Goal: Complete application form: Complete application form

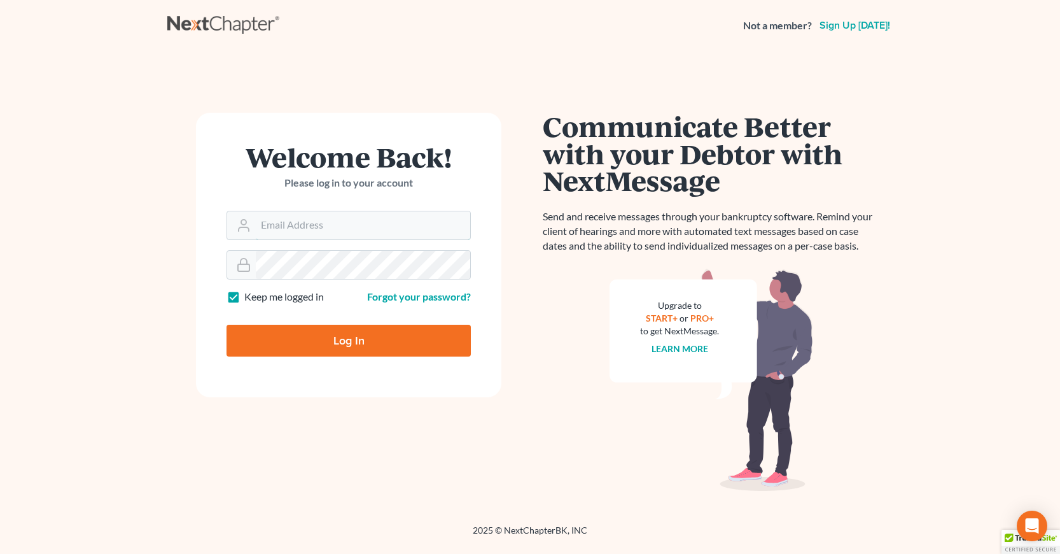
type input "[EMAIL_ADDRESS][DOMAIN_NAME]"
click at [323, 341] on input "Log In" at bounding box center [348, 340] width 244 height 32
type input "Thinking..."
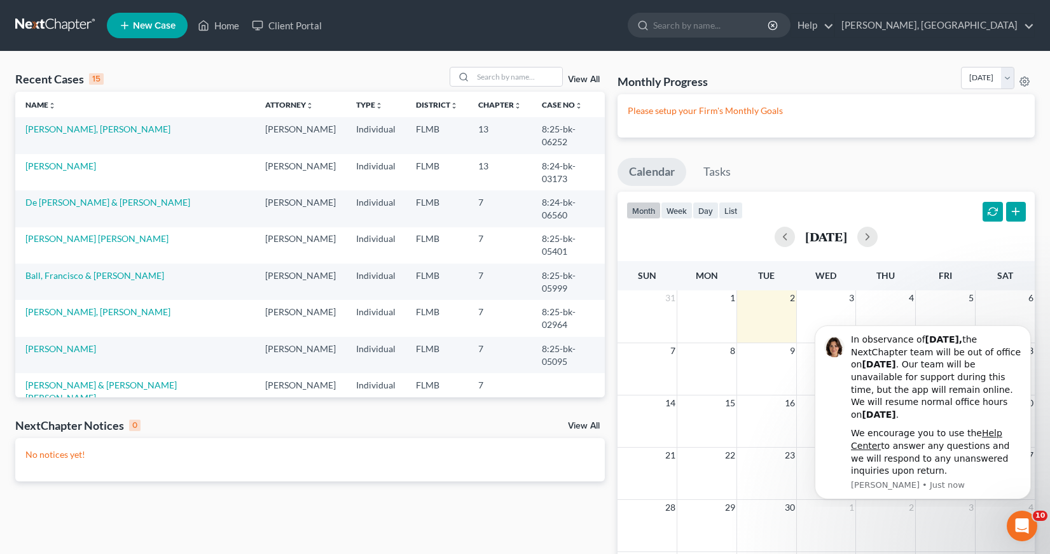
click at [147, 22] on span "New Case" at bounding box center [154, 26] width 43 height 10
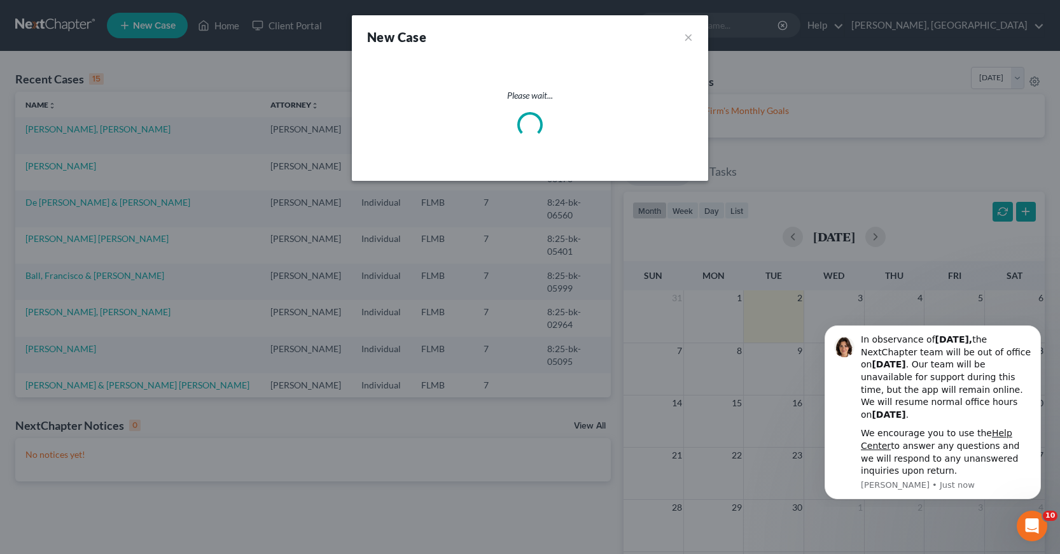
select select "15"
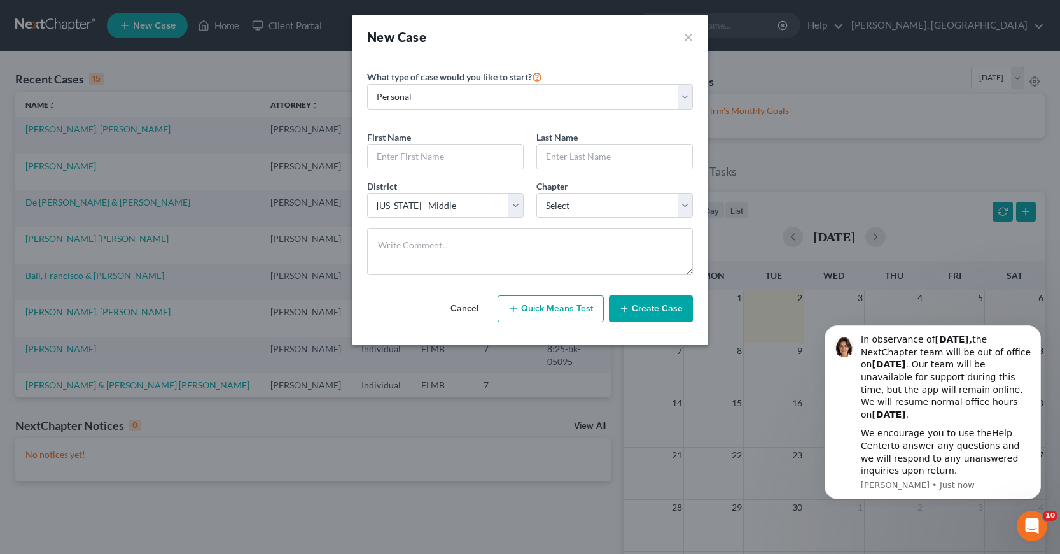
click at [557, 312] on button "Quick Means Test" at bounding box center [551, 308] width 106 height 27
select select "9"
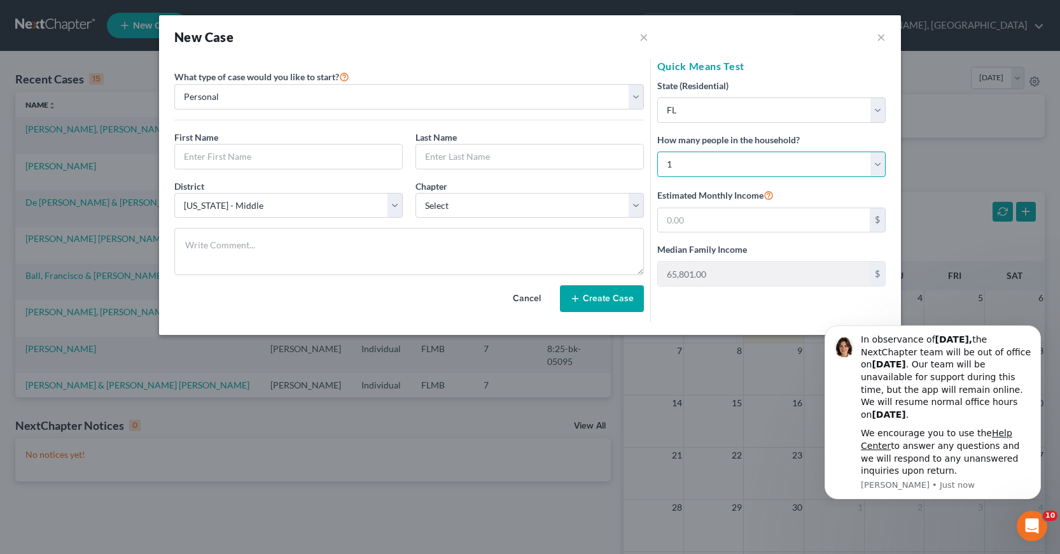
click at [879, 164] on select "Select 1 2 3 4 5 6 7 8 9 10 11 12 13 14 15 16 17 18 19 20" at bounding box center [771, 163] width 228 height 25
select select "1"
click at [657, 151] on select "Select 1 2 3 4 5 6 7 8 9 10 11 12 13 14 15 16 17 18 19 20" at bounding box center [771, 163] width 228 height 25
type input "81,109.00"
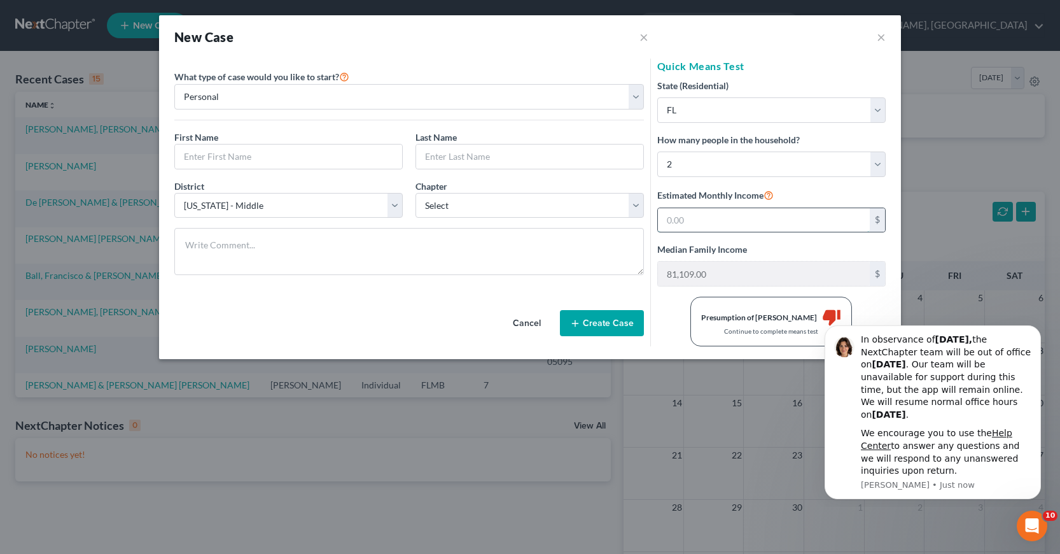
click at [665, 221] on input "text" at bounding box center [764, 220] width 212 height 24
drag, startPoint x: 669, startPoint y: 219, endPoint x: 711, endPoint y: 223, distance: 42.7
click at [711, 223] on input "7,500" at bounding box center [764, 220] width 212 height 24
type input "6,150"
click at [677, 326] on div "No Presumption of Abuse thumb_up No need to complete means test" at bounding box center [771, 321] width 241 height 50
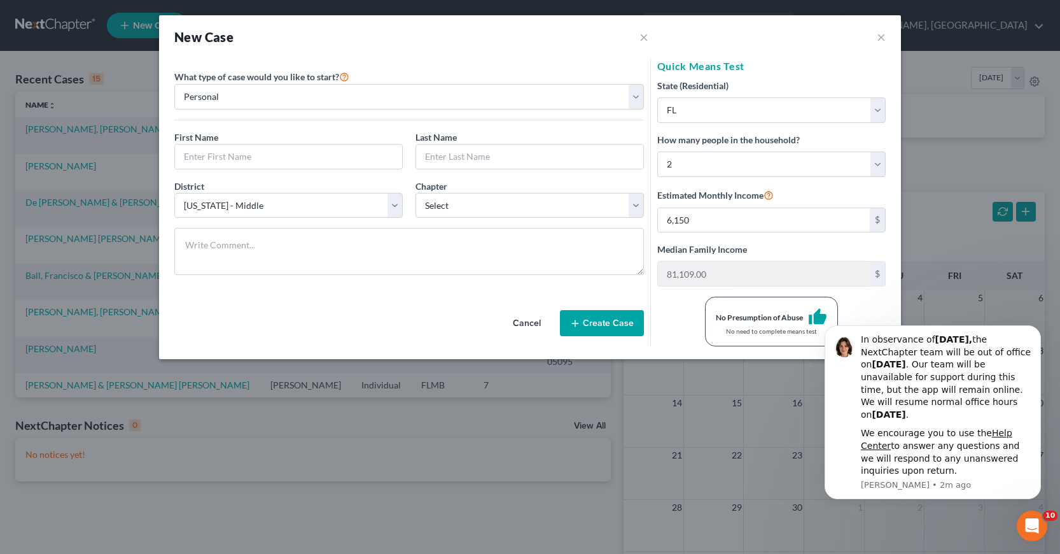
click at [531, 319] on button "Cancel" at bounding box center [527, 322] width 56 height 25
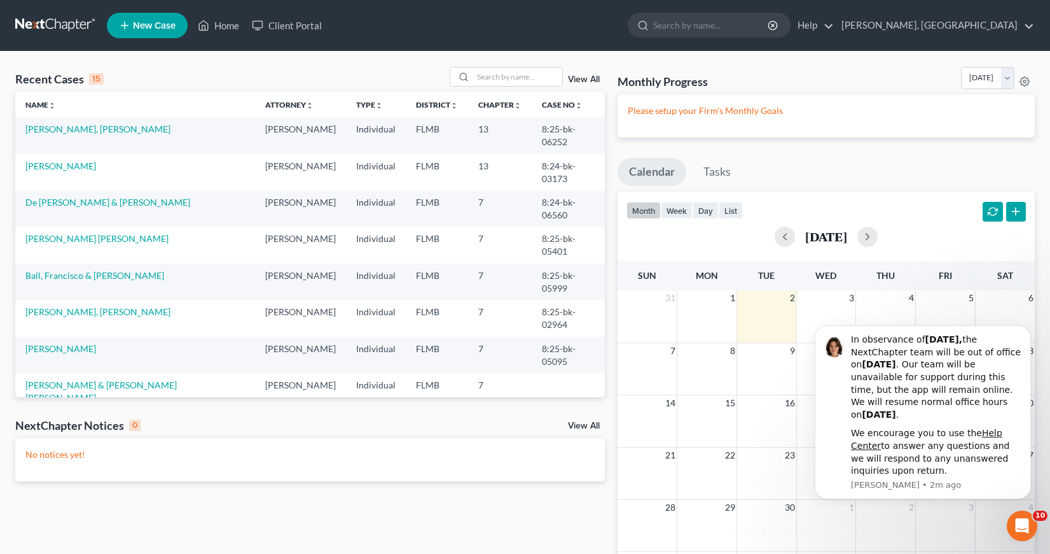
click at [144, 27] on span "New Case" at bounding box center [154, 26] width 43 height 10
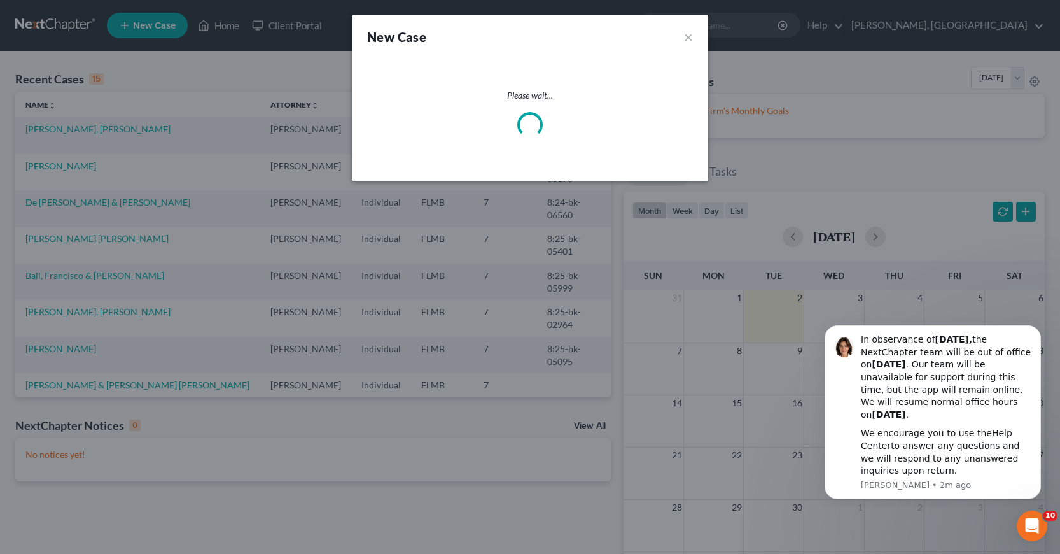
select select "15"
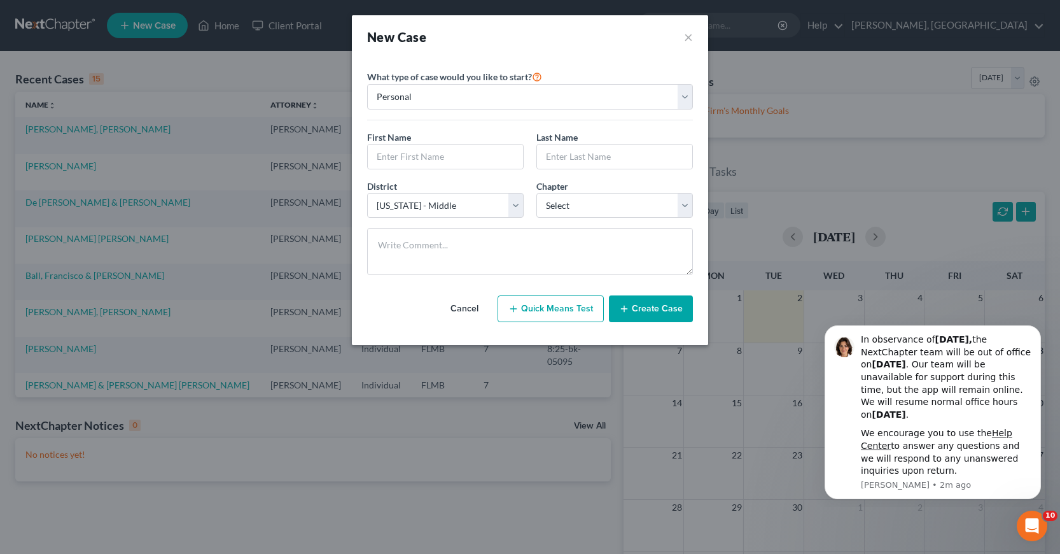
click at [549, 309] on button "Quick Means Test" at bounding box center [551, 308] width 106 height 27
select select "9"
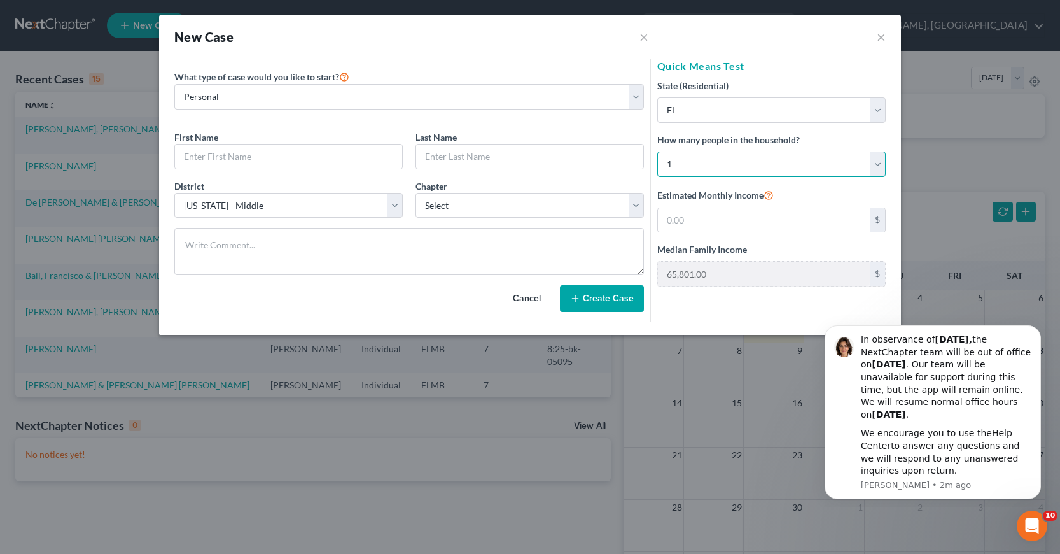
click at [878, 164] on select "Select 1 2 3 4 5 6 7 8 9 10 11 12 13 14 15 16 17 18 19 20" at bounding box center [771, 163] width 228 height 25
select select "1"
click at [657, 151] on select "Select 1 2 3 4 5 6 7 8 9 10 11 12 13 14 15 16 17 18 19 20" at bounding box center [771, 163] width 228 height 25
type input "81,109.00"
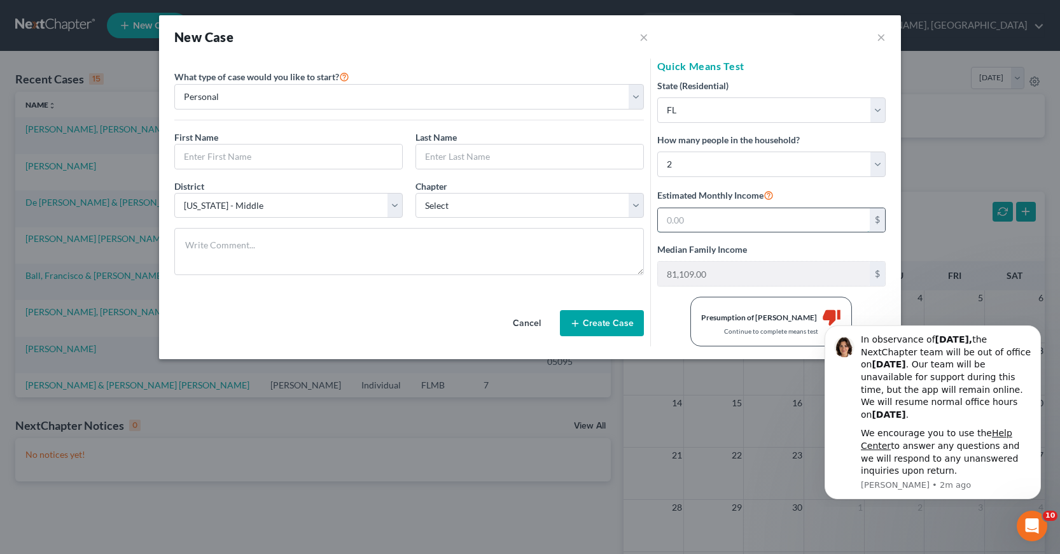
click at [664, 217] on input "text" at bounding box center [764, 220] width 212 height 24
click at [684, 320] on div "No Presumption of Abuse thumb_up No need to complete means test" at bounding box center [771, 321] width 241 height 50
click at [667, 217] on input "6,150" at bounding box center [764, 220] width 212 height 24
type input "7,500"
click at [666, 165] on select "Select 1 2 3 4 5 6 7 8 9 10 11 12 13 14 15 16 17 18 19 20" at bounding box center [771, 163] width 228 height 25
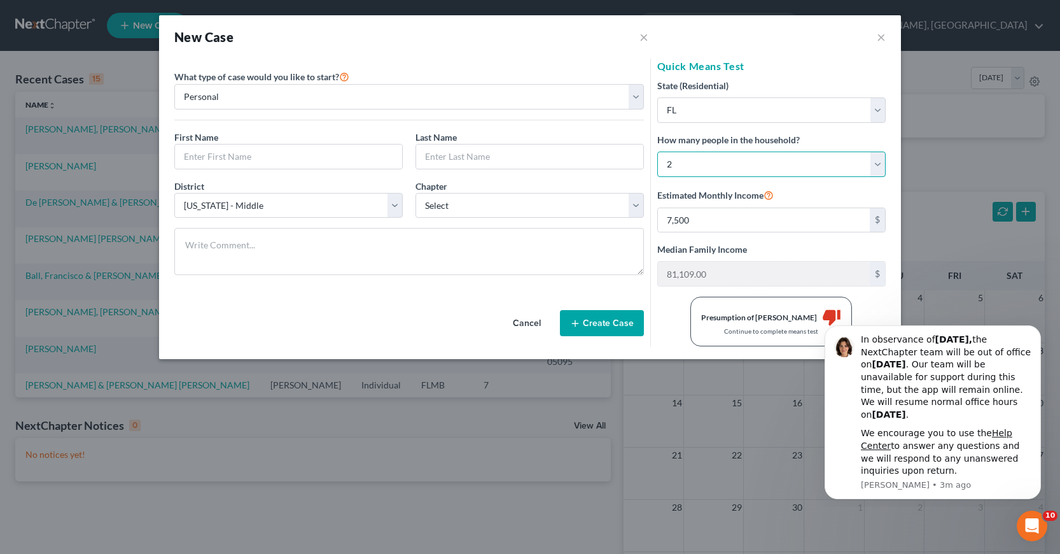
select select "5"
click at [657, 151] on select "Select 1 2 3 4 5 6 7 8 9 10 11 12 13 14 15 16 17 18 19 20" at bounding box center [771, 163] width 228 height 25
type input "129,912.00"
